Goal: Find specific page/section: Find specific page/section

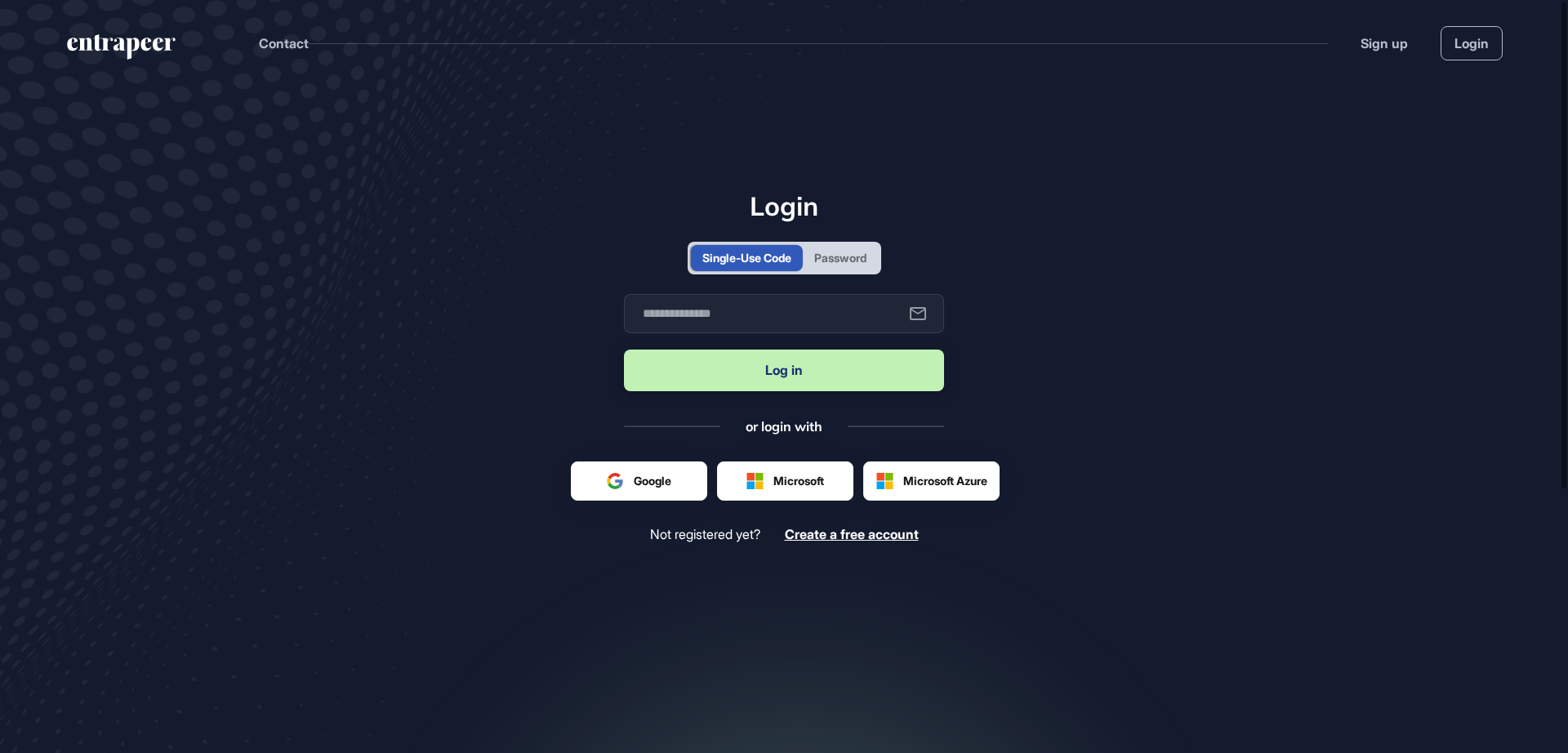
click at [826, 255] on div "Password" at bounding box center [839, 257] width 52 height 17
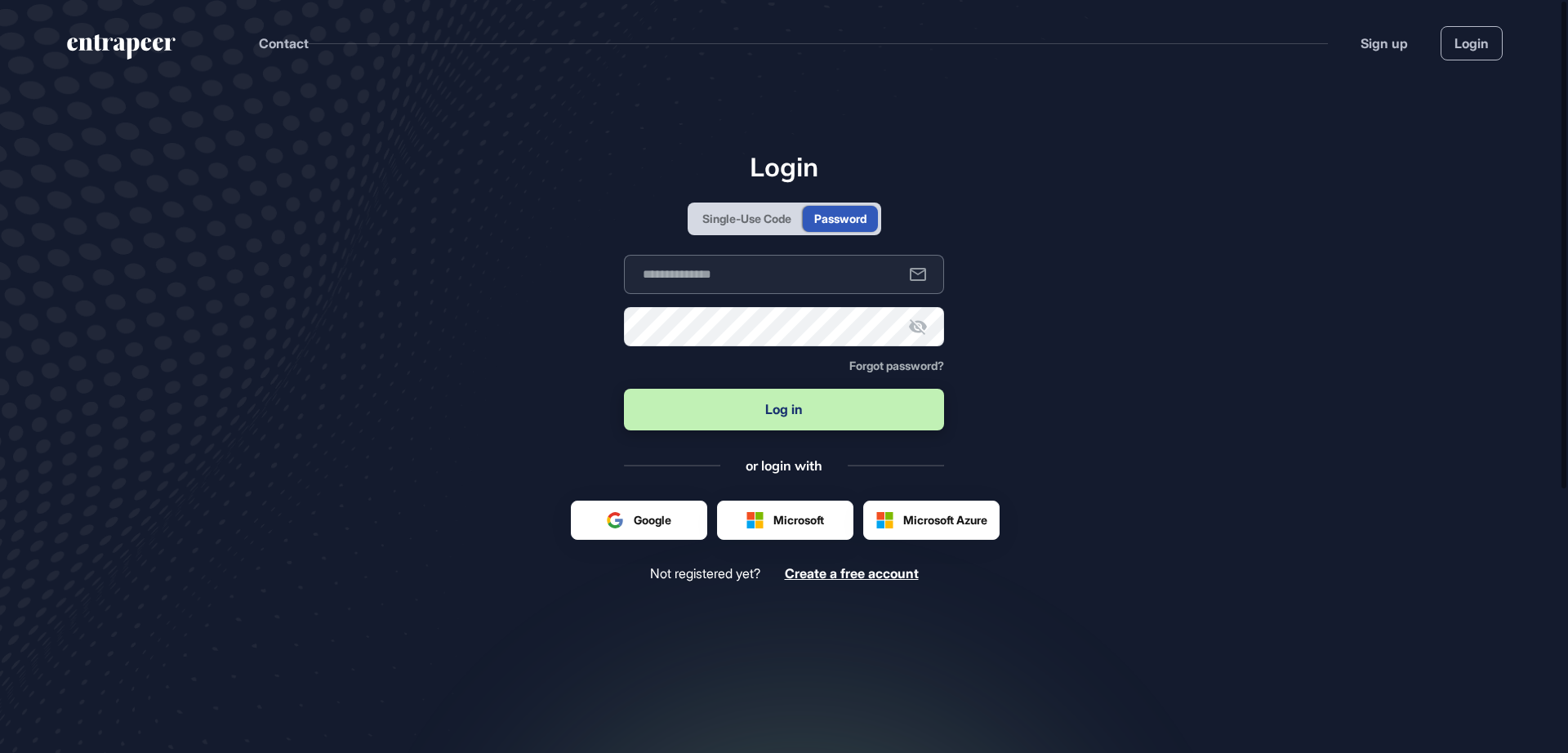
type input "**********"
click at [772, 402] on button "Log in" at bounding box center [784, 409] width 320 height 42
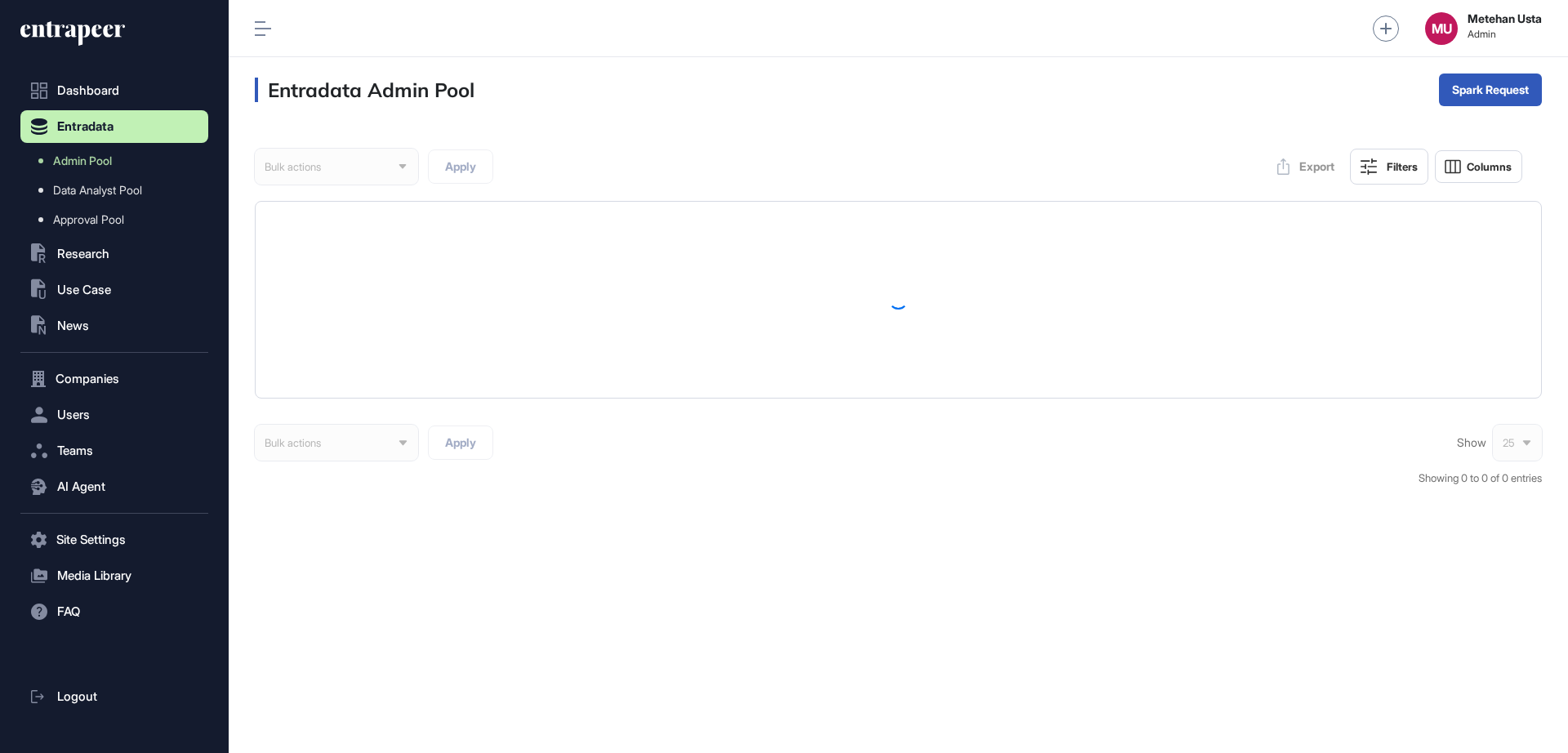
scroll to position [1, 1]
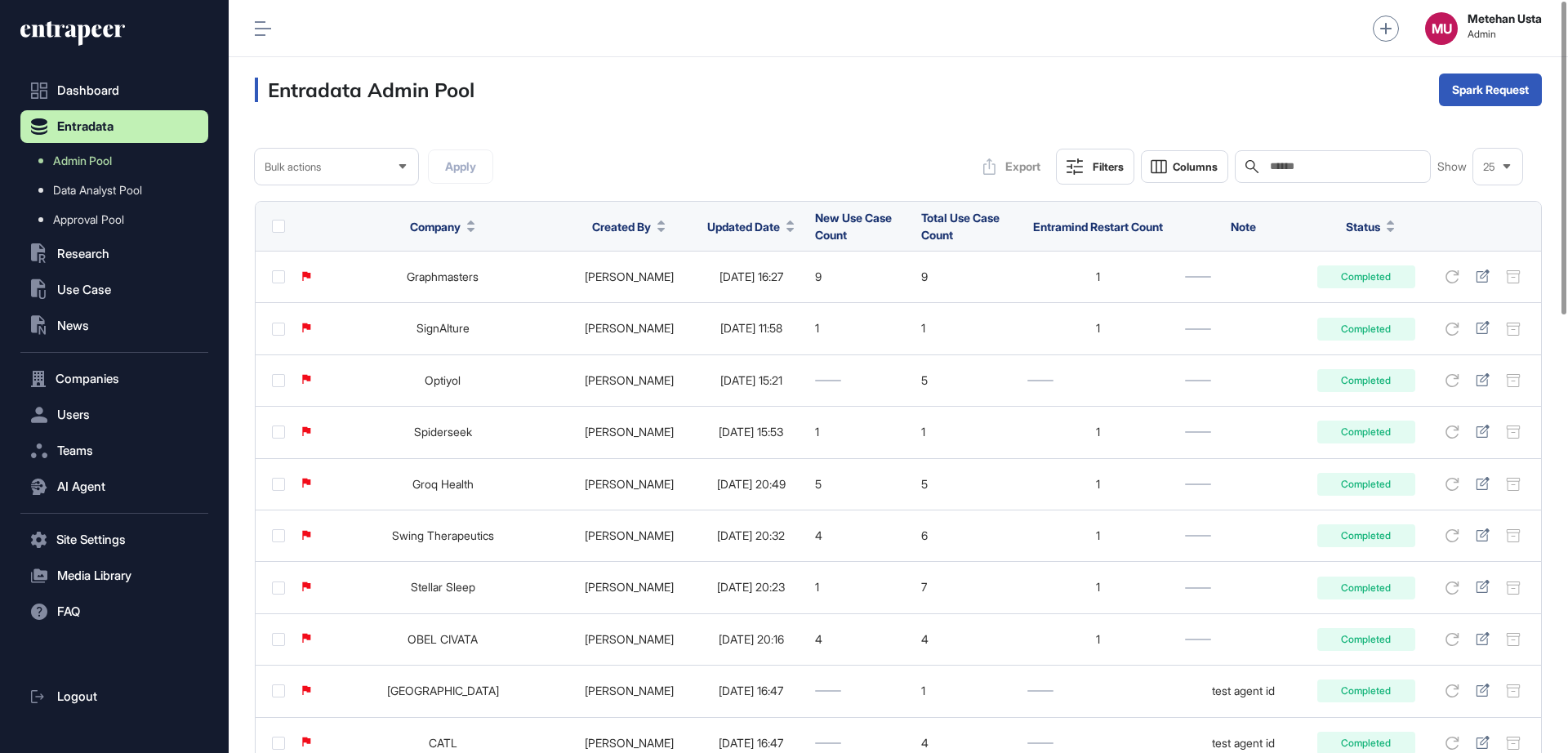
click at [725, 231] on span "Updated Date" at bounding box center [743, 226] width 73 height 17
click at [740, 290] on span "Sort Descending" at bounding box center [745, 296] width 65 height 14
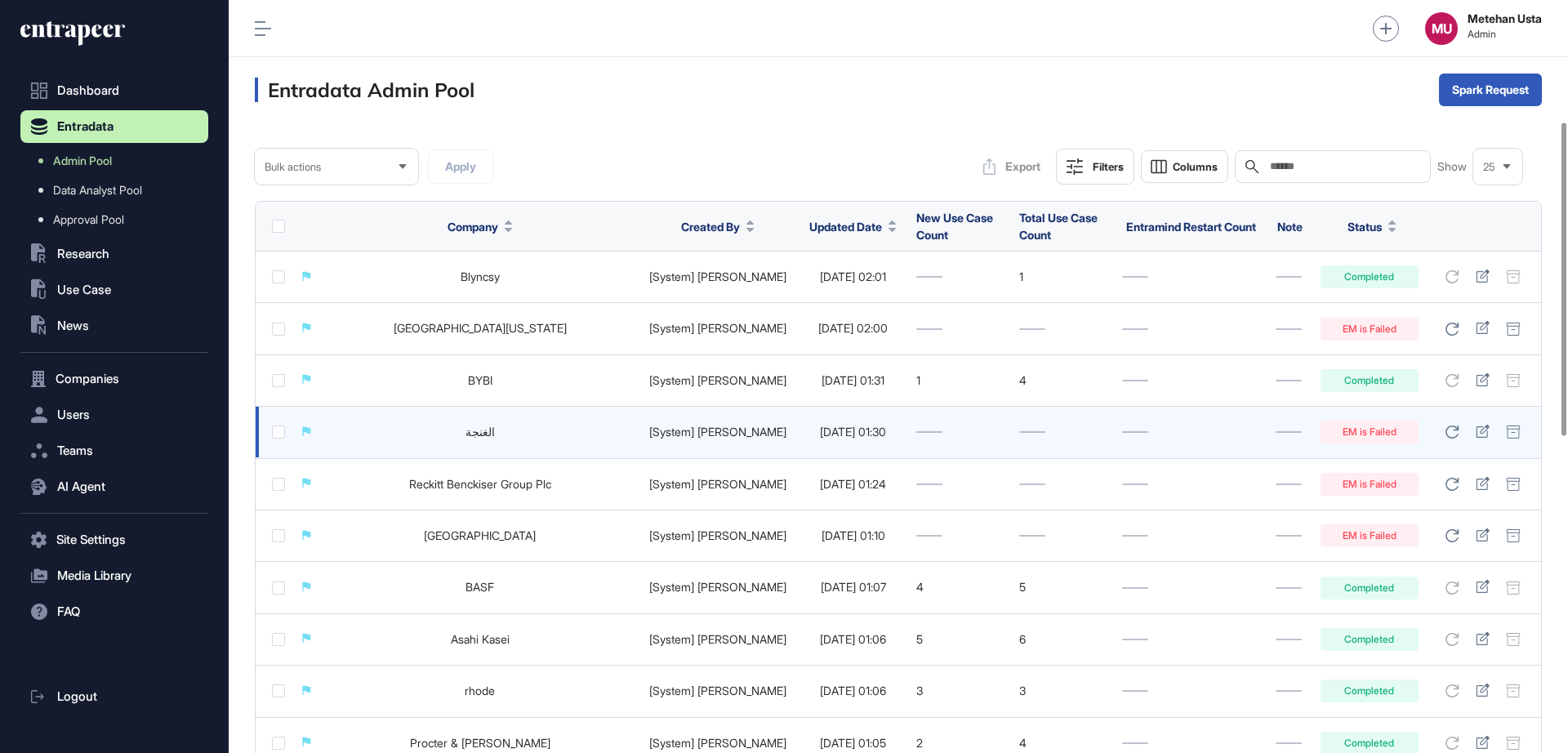
scroll to position [1053, 0]
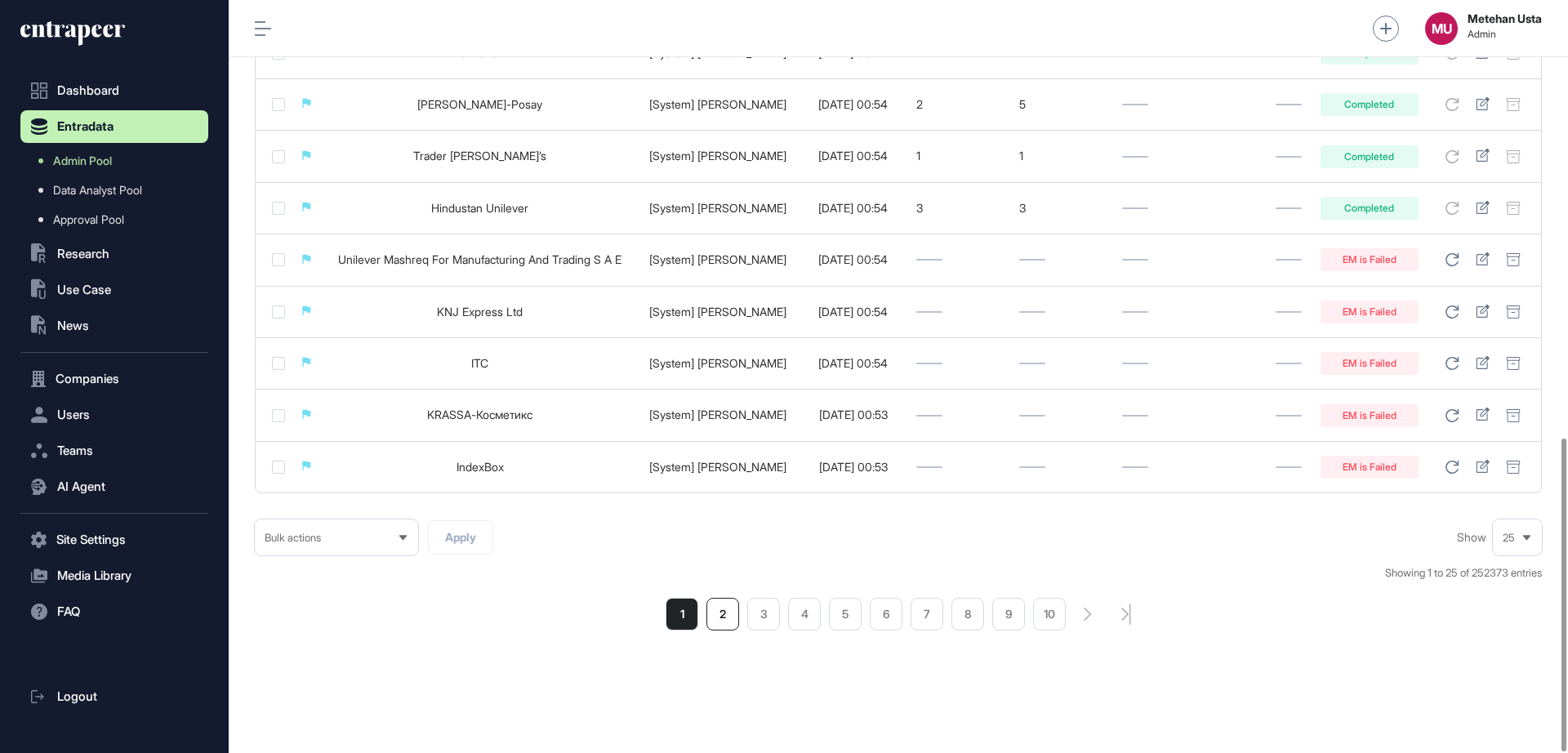
click at [725, 622] on li "2" at bounding box center [723, 614] width 33 height 33
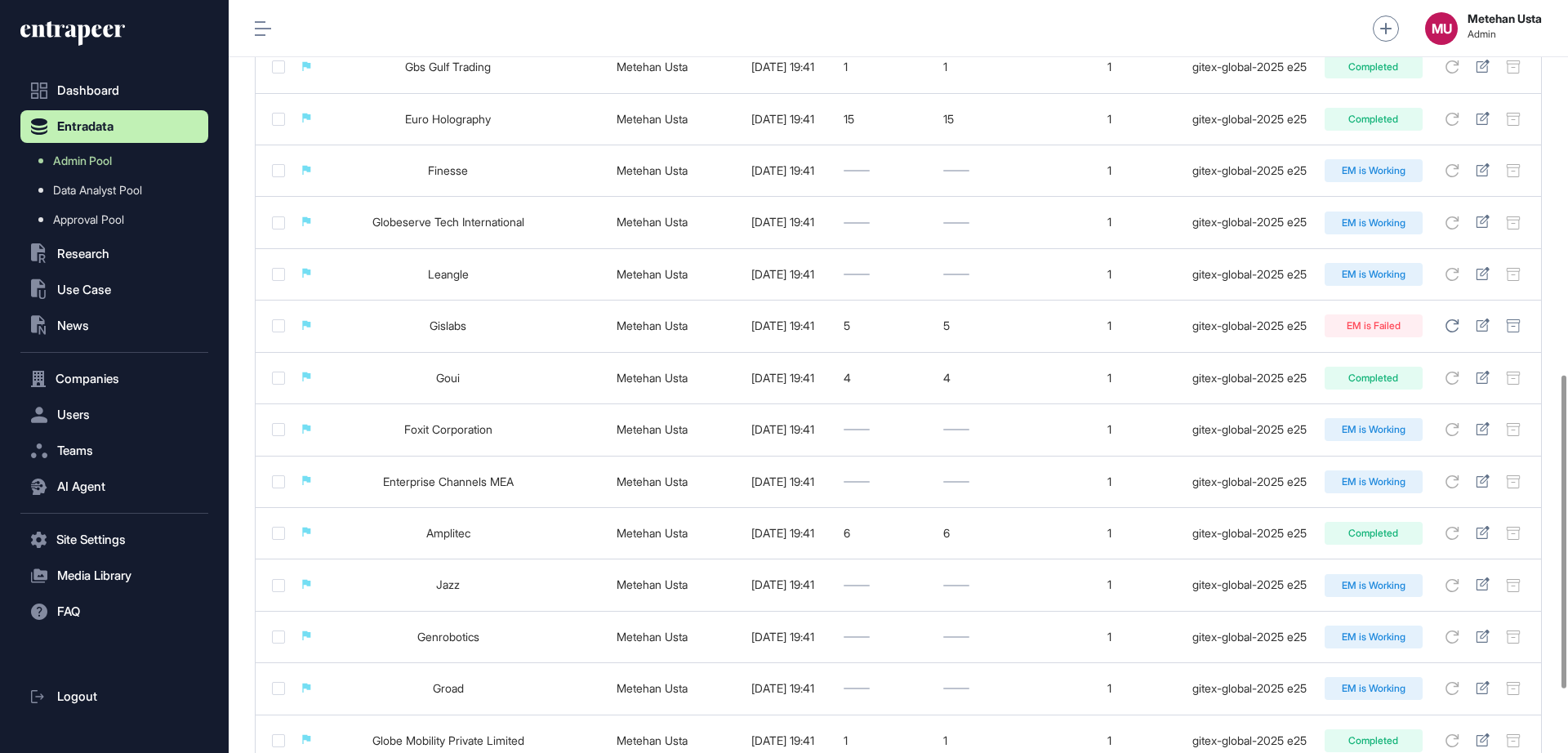
scroll to position [1053, 0]
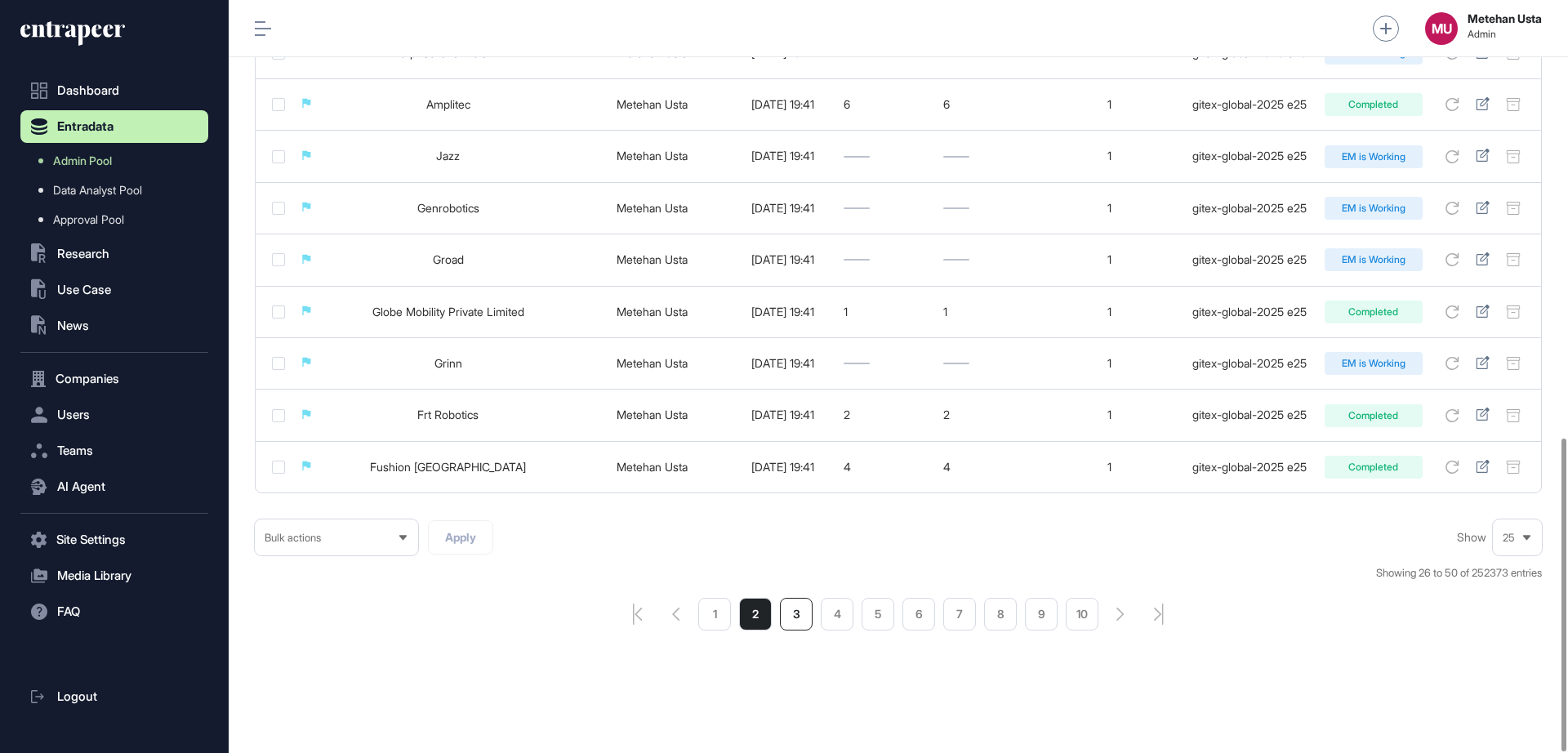
click at [793, 616] on li "3" at bounding box center [796, 614] width 33 height 33
